Goal: Task Accomplishment & Management: Manage account settings

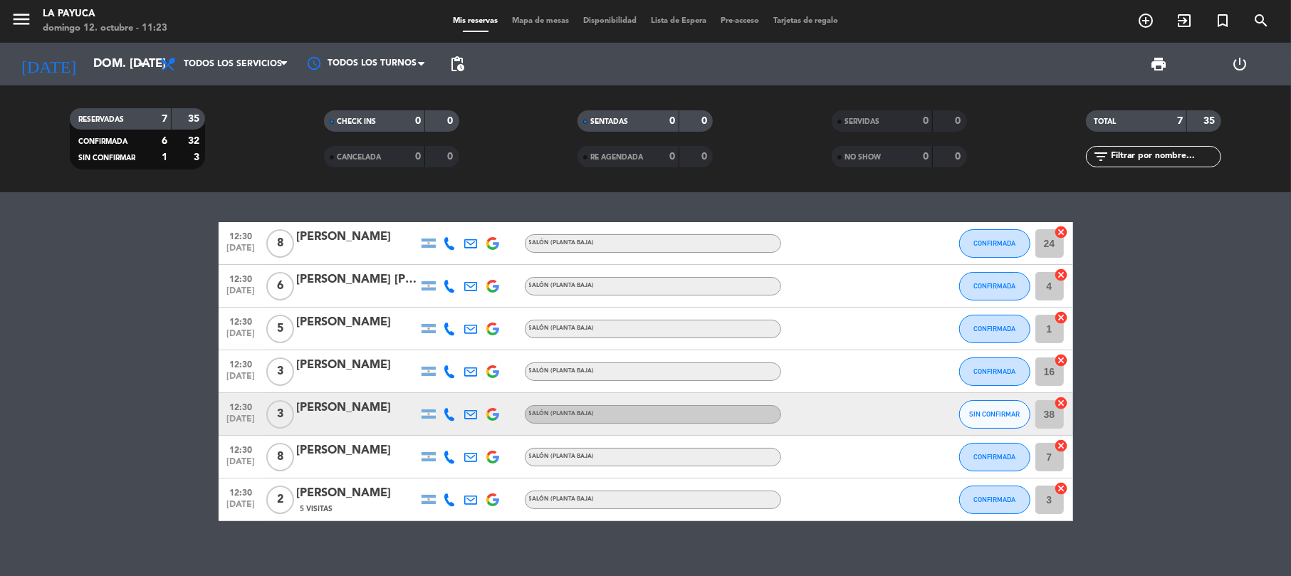
click at [355, 413] on div "[PERSON_NAME]" at bounding box center [357, 408] width 121 height 19
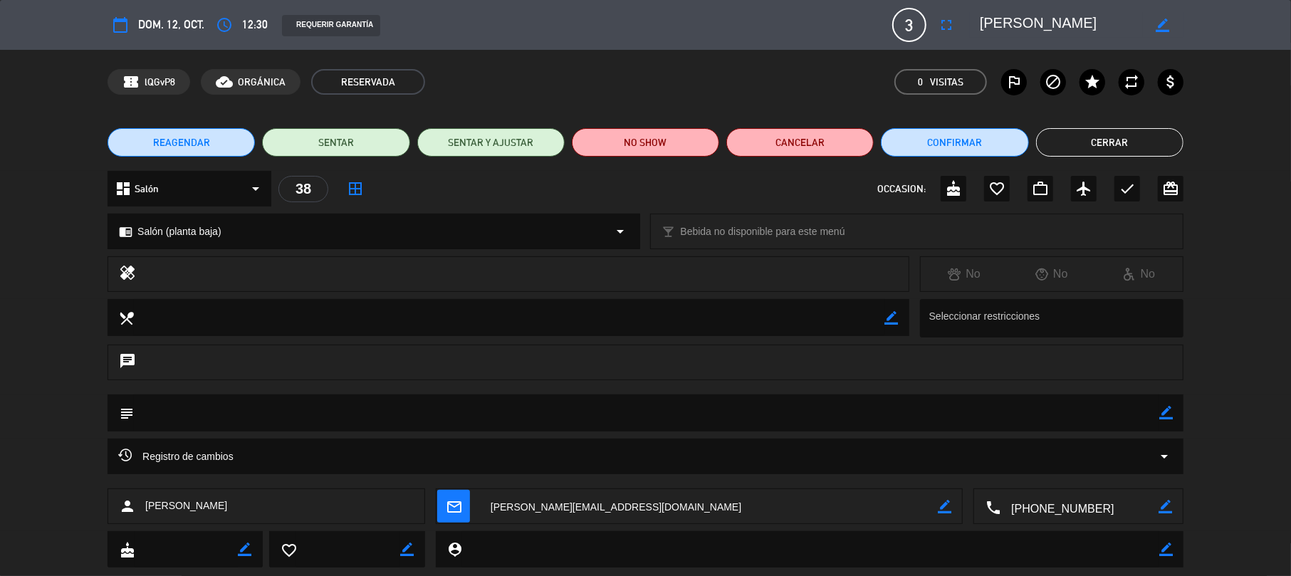
click at [963, 124] on div "REAGENDAR SENTAR SENTAR Y AJUSTAR NO SHOW Cancelar Confirmar Cerrar" at bounding box center [645, 142] width 1291 height 57
click at [955, 132] on button "Confirmar" at bounding box center [954, 142] width 147 height 28
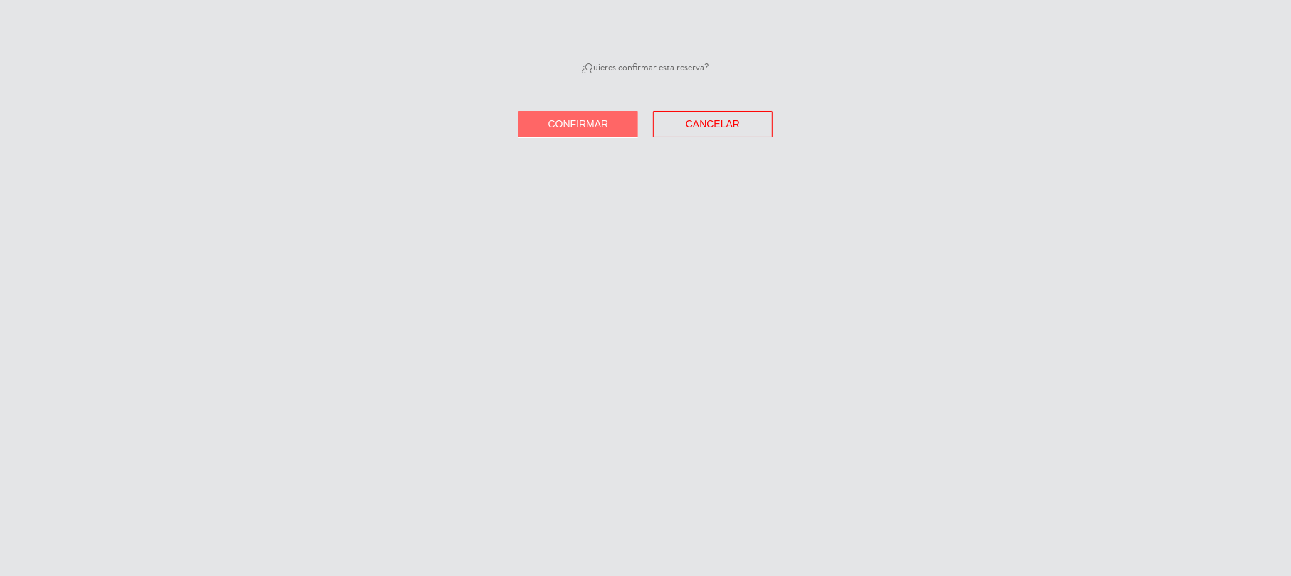
click at [591, 124] on span "Confirmar" at bounding box center [578, 123] width 61 height 11
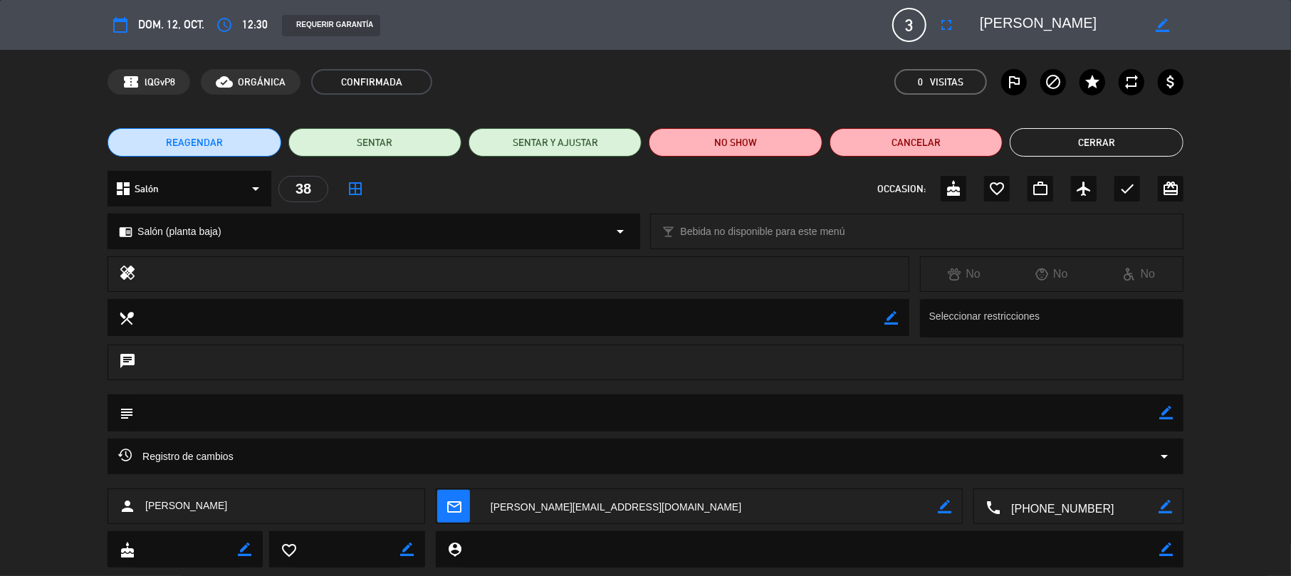
click at [1023, 21] on textarea at bounding box center [1061, 25] width 163 height 26
click at [1097, 137] on button "Cerrar" at bounding box center [1096, 142] width 173 height 28
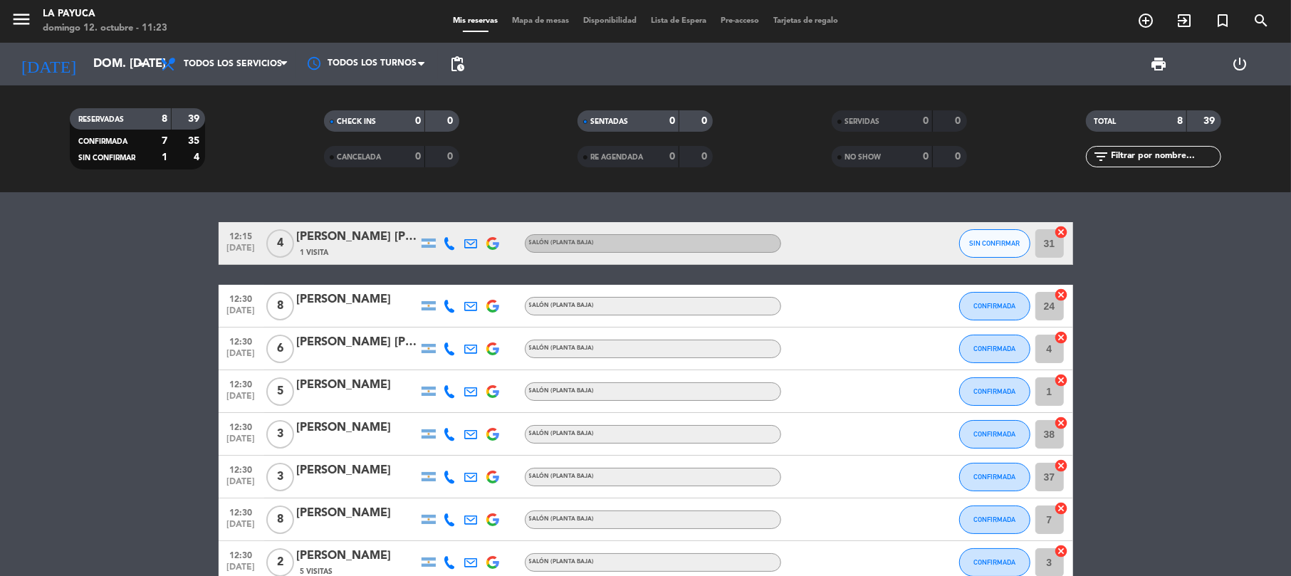
click at [334, 244] on div "[PERSON_NAME] [PERSON_NAME]" at bounding box center [357, 237] width 121 height 19
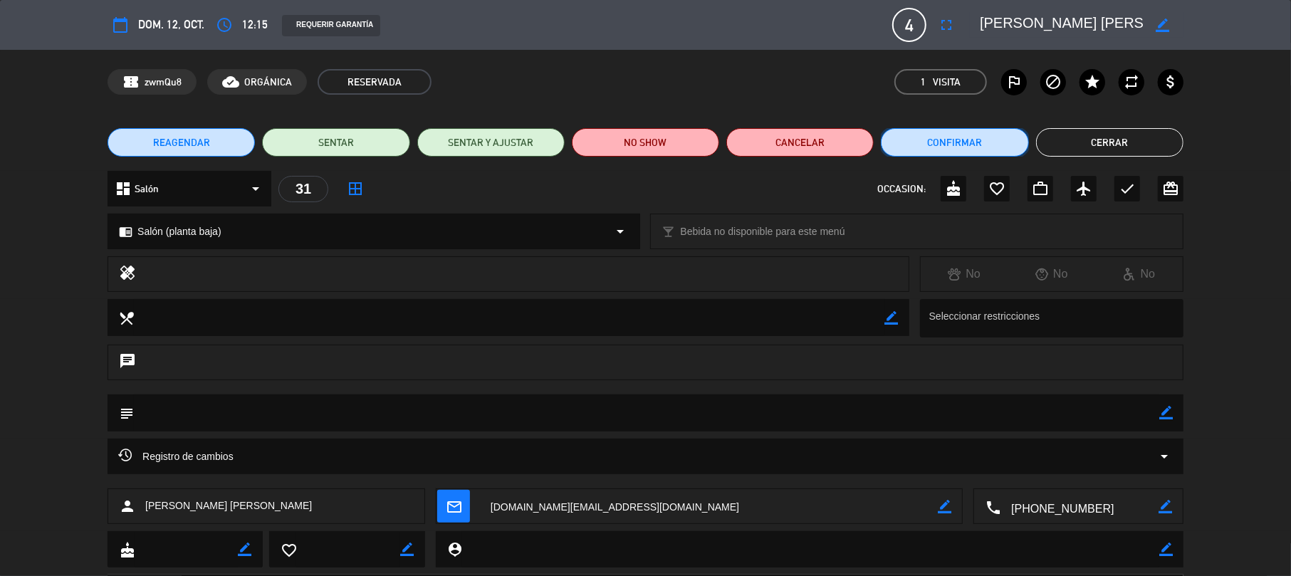
click at [955, 140] on button "Confirmar" at bounding box center [954, 142] width 147 height 28
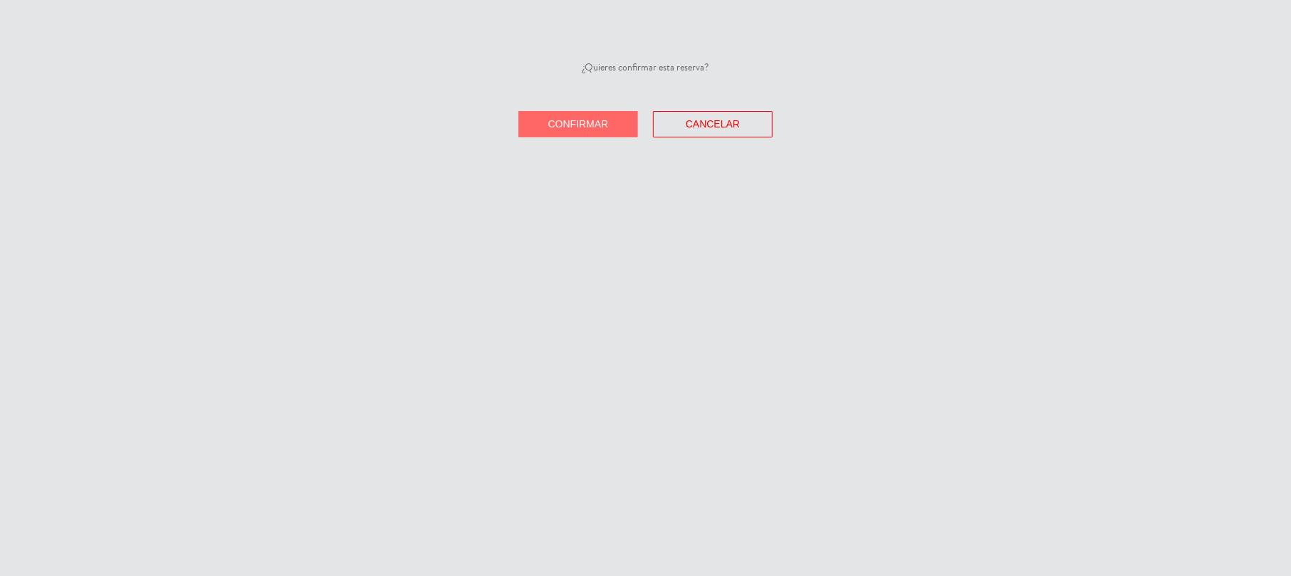
click at [565, 120] on span "Confirmar" at bounding box center [578, 123] width 61 height 11
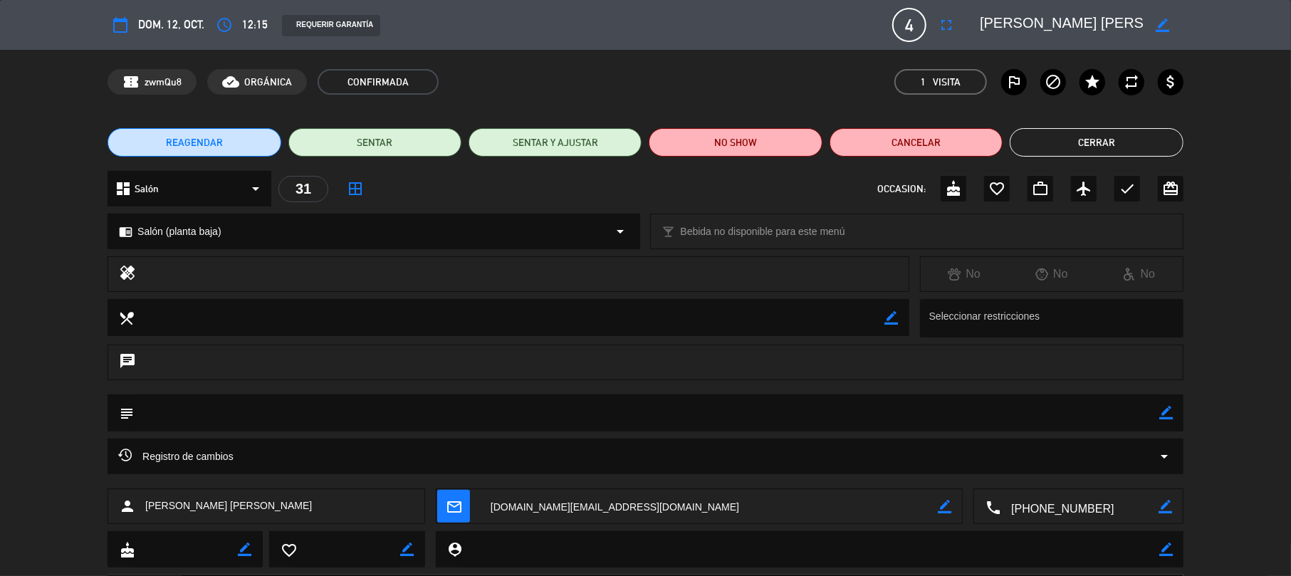
click at [1075, 26] on textarea at bounding box center [1061, 25] width 163 height 26
click at [1109, 137] on button "Cerrar" at bounding box center [1096, 142] width 173 height 28
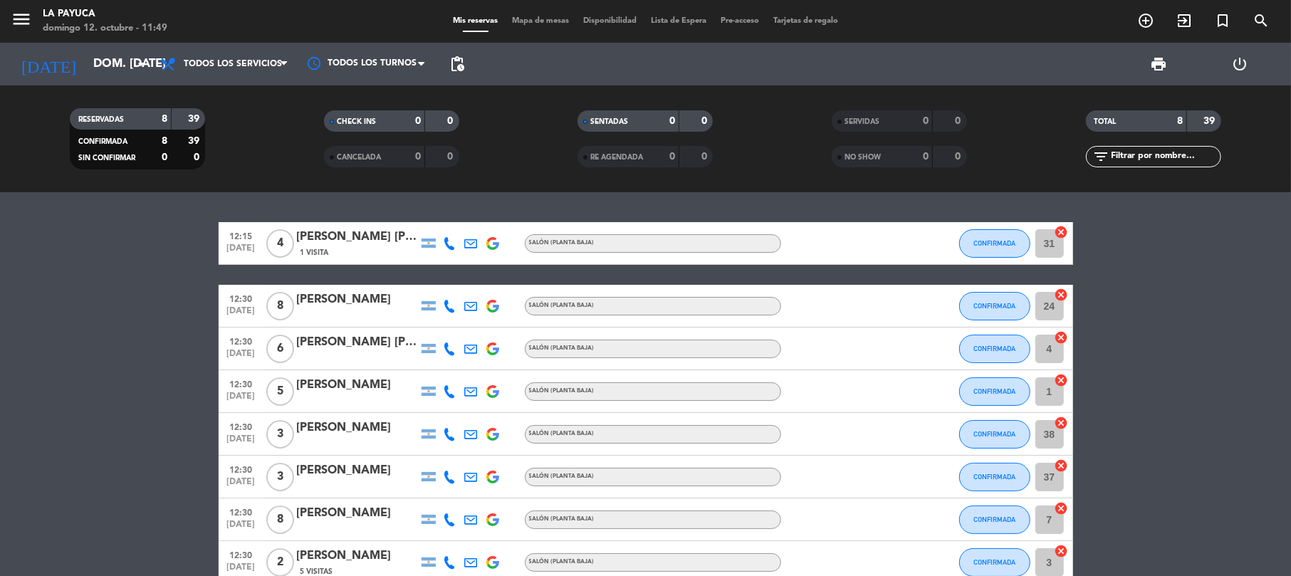
scroll to position [78, 0]
